Goal: Information Seeking & Learning: Learn about a topic

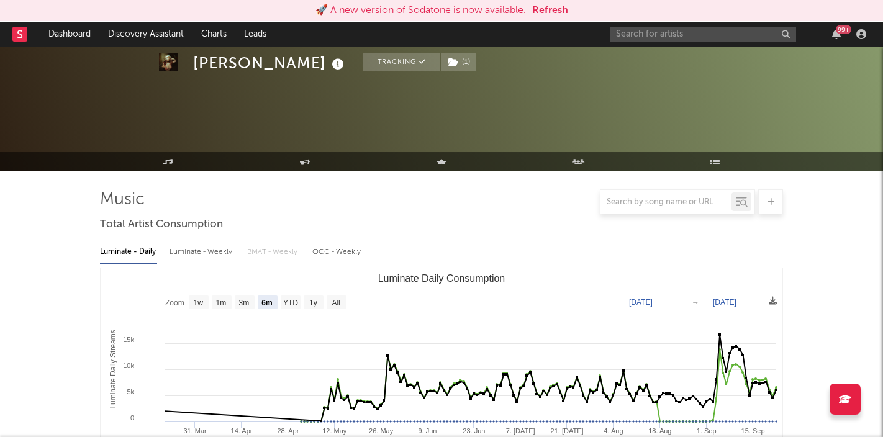
select select "6m"
select select "1w"
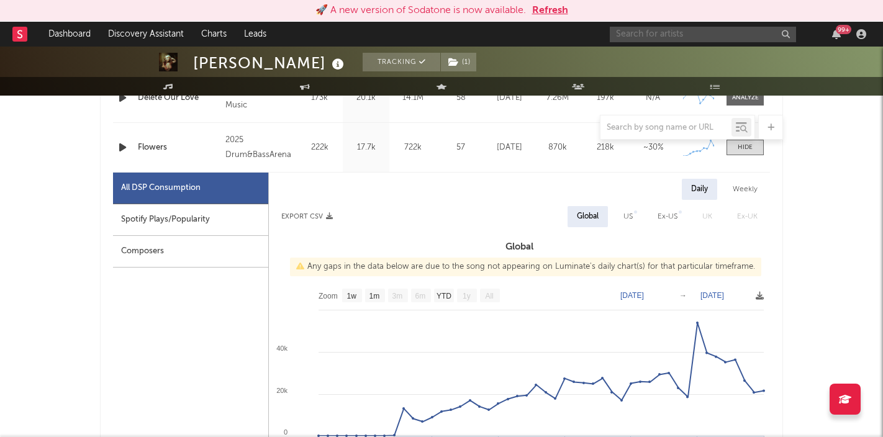
click at [646, 34] on input "text" at bounding box center [703, 35] width 186 height 16
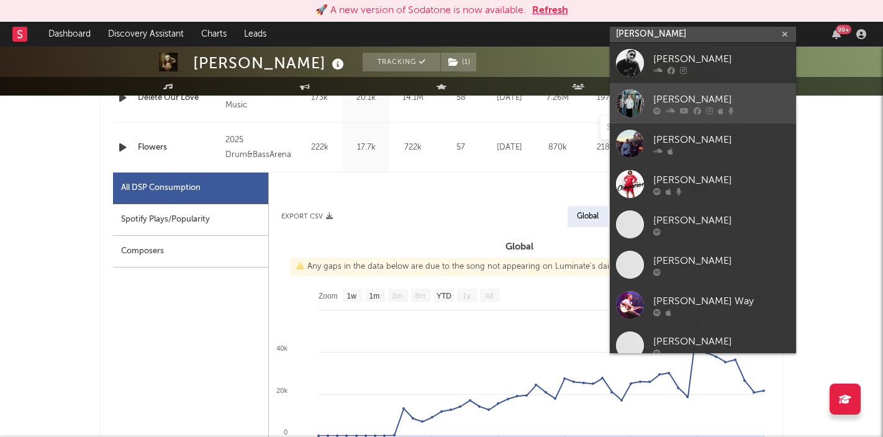
type input "[PERSON_NAME]"
click at [723, 105] on div "[PERSON_NAME]" at bounding box center [722, 99] width 137 height 15
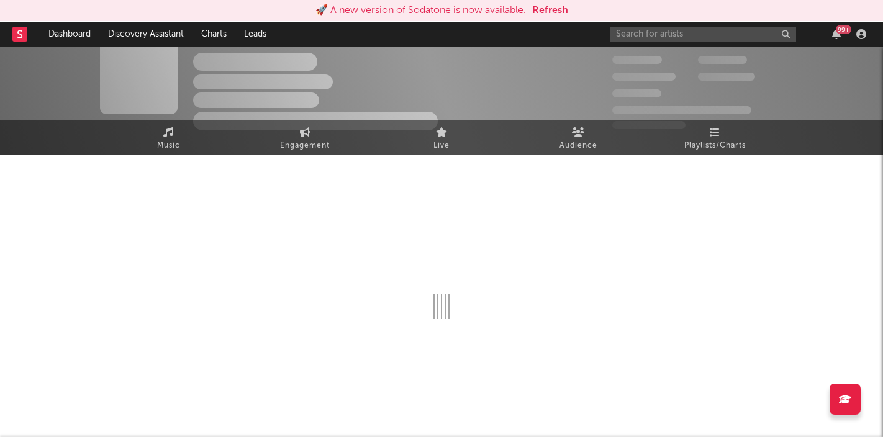
scroll to position [669, 0]
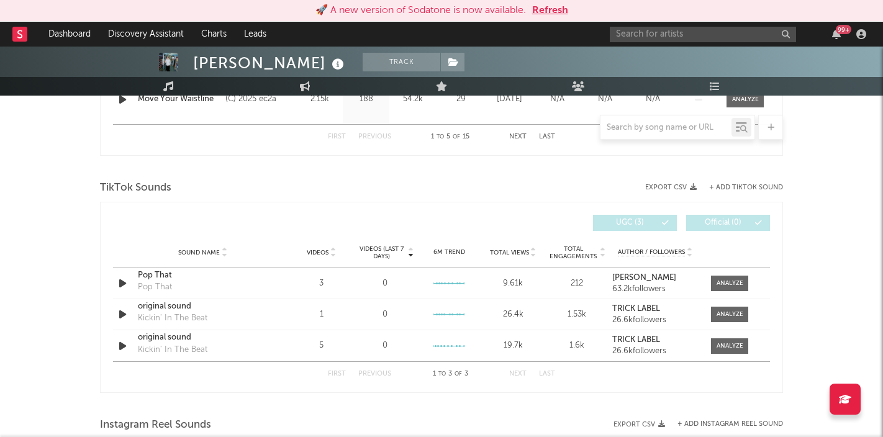
select select "6m"
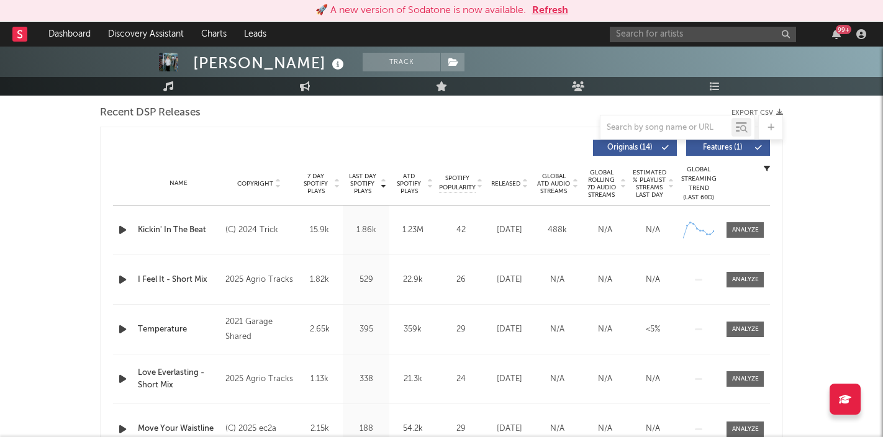
scroll to position [434, 0]
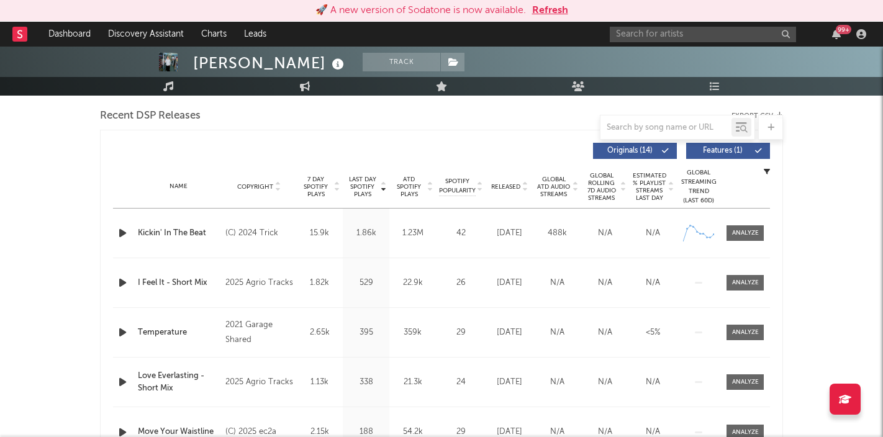
click at [516, 185] on span "Released" at bounding box center [505, 186] width 29 height 7
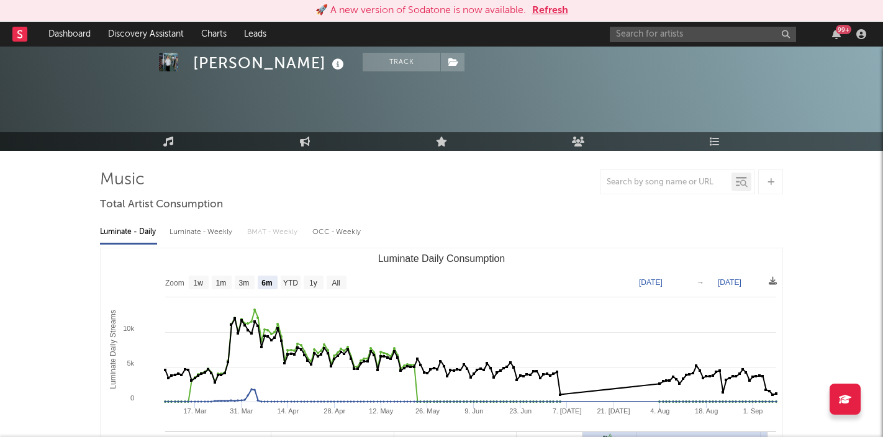
scroll to position [0, 0]
